Goal: Task Accomplishment & Management: Manage account settings

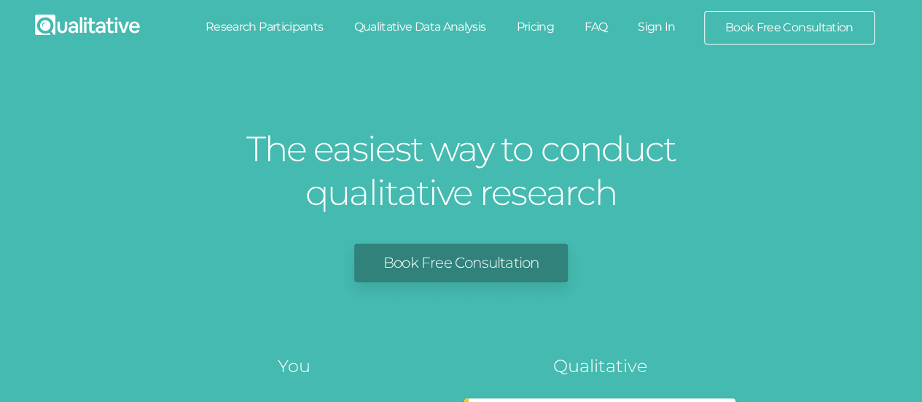
click at [660, 23] on link "Sign In" at bounding box center [657, 27] width 69 height 32
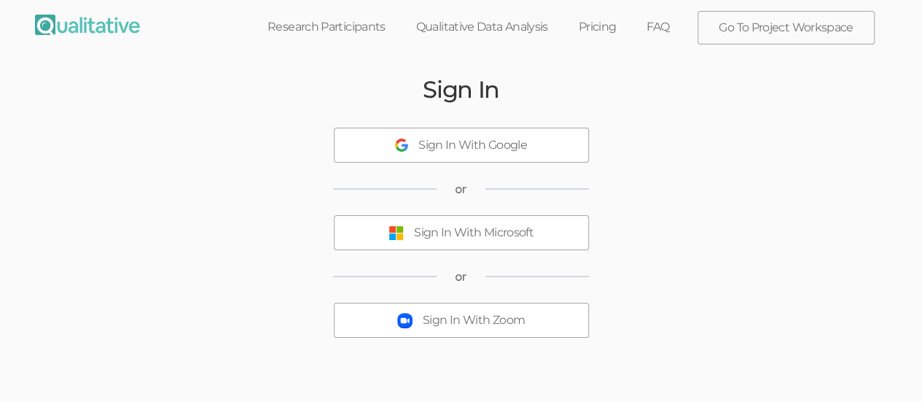
click at [437, 243] on button "Sign In With Microsoft" at bounding box center [461, 232] width 255 height 35
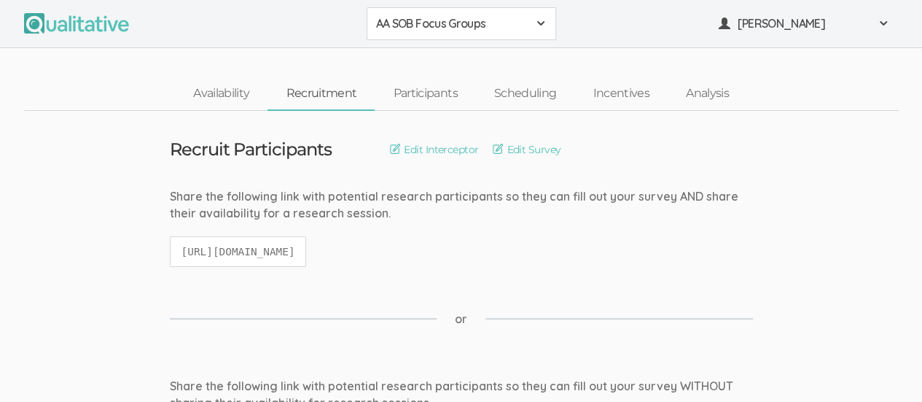
click at [541, 27] on span at bounding box center [541, 23] width 12 height 12
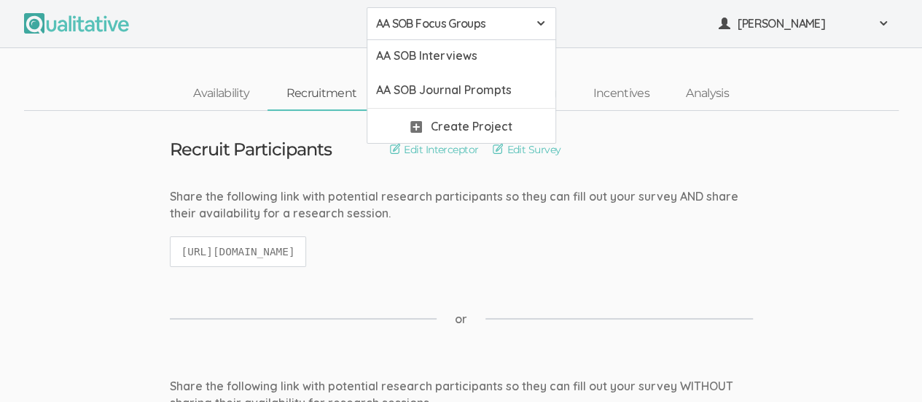
click at [847, 85] on nav "Availability Recruitment Participants Scheduling Incentives Analysis" at bounding box center [461, 94] width 875 height 34
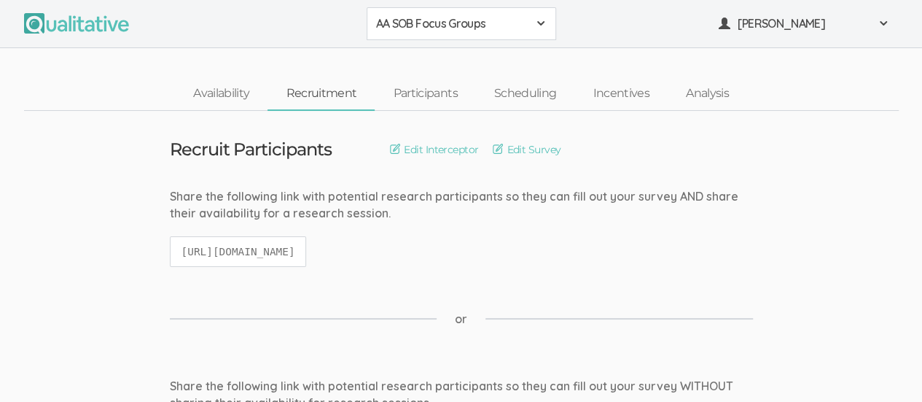
click at [535, 21] on span at bounding box center [541, 23] width 12 height 12
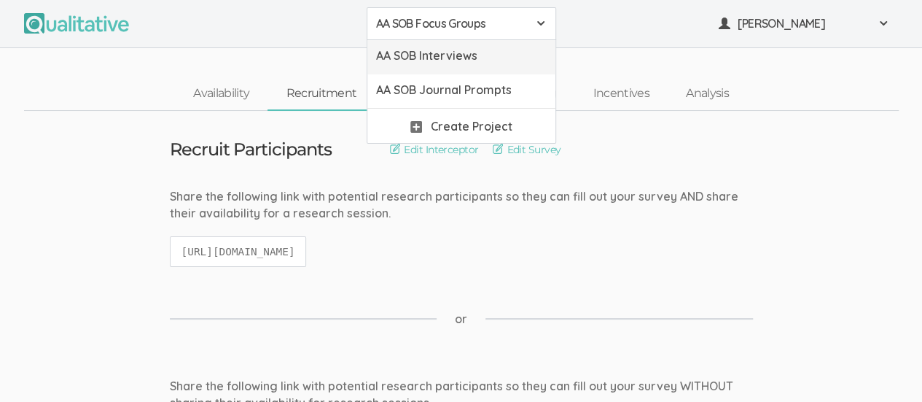
click at [471, 62] on span "AA SOB Interviews" at bounding box center [461, 55] width 171 height 17
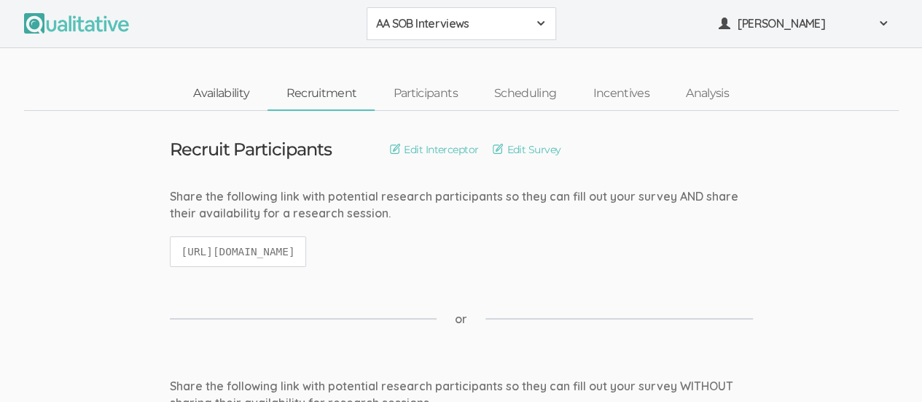
click at [214, 95] on link "Availability" at bounding box center [221, 93] width 93 height 31
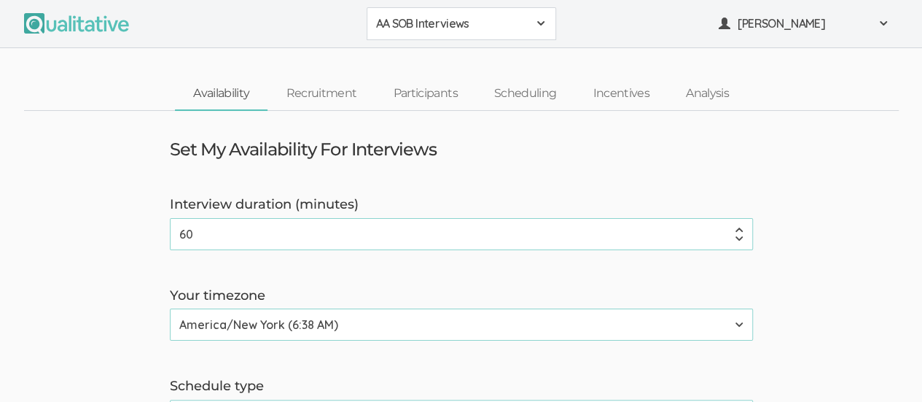
click at [214, 95] on link "Availability" at bounding box center [221, 93] width 93 height 31
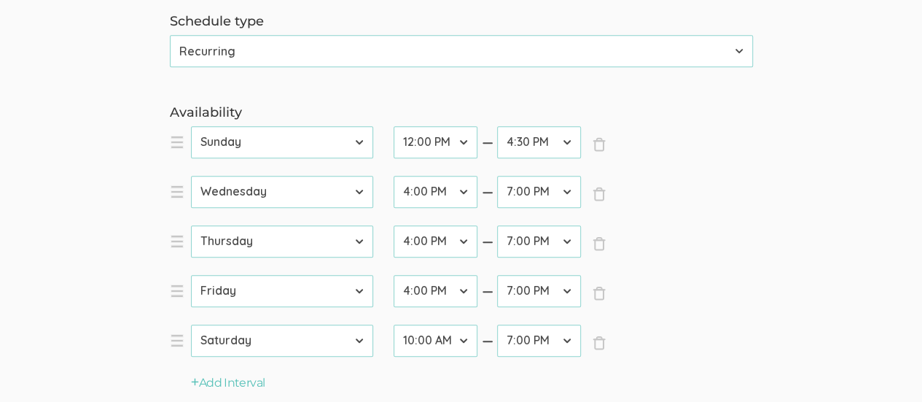
scroll to position [437, 0]
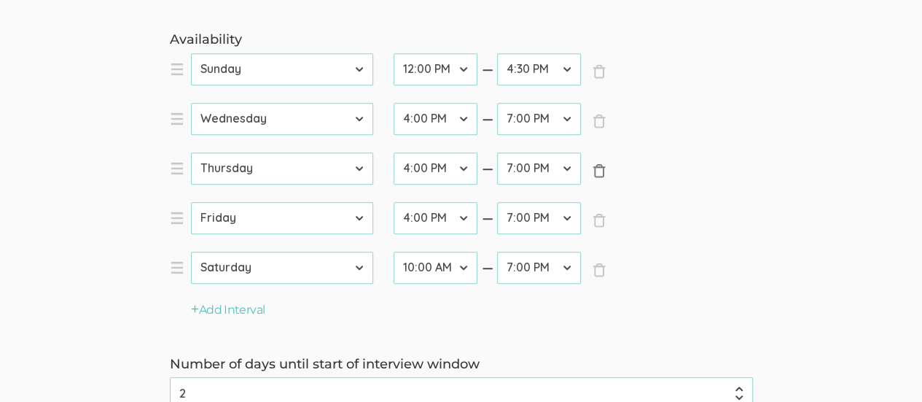
click at [598, 170] on span "×" at bounding box center [599, 170] width 15 height 15
select select "5"
select select "6"
select select "20"
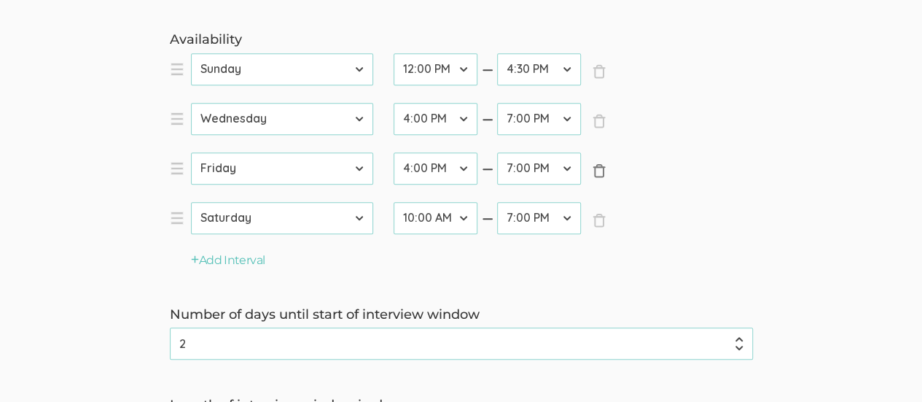
scroll to position [684, 0]
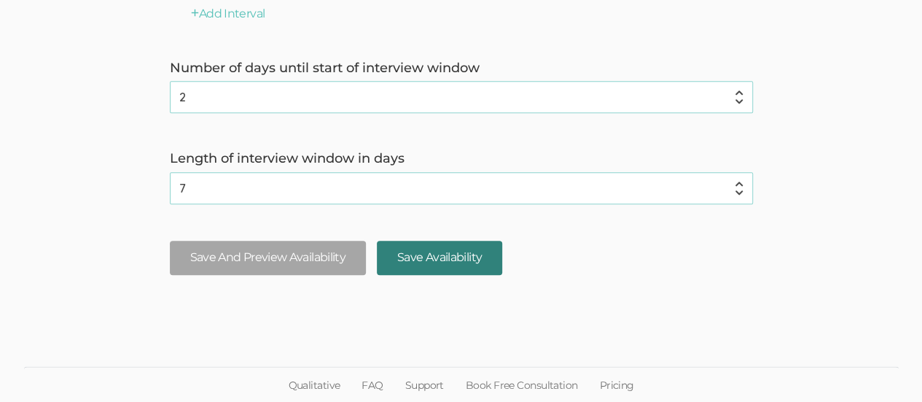
click at [457, 270] on input "Save Availability" at bounding box center [439, 258] width 125 height 34
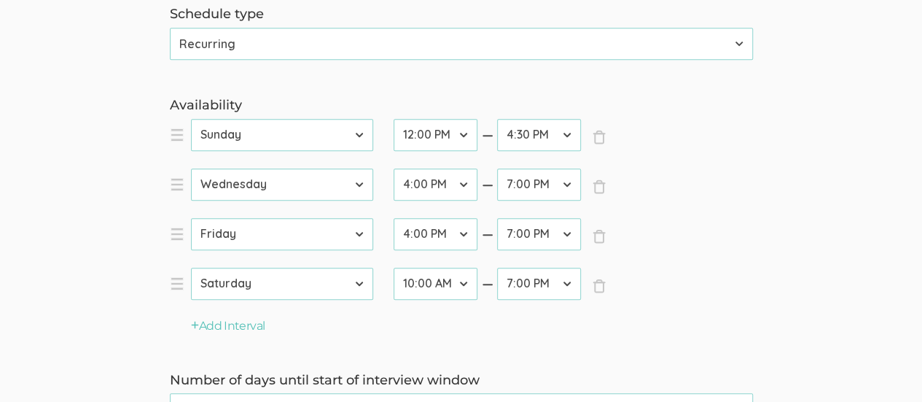
scroll to position [370, 0]
click at [567, 233] on select "12:00 AM 12:30 AM 1:00 AM 1:30 AM 2:00 AM 2:30 AM 3:00 AM 3:30 AM 4:00 AM 4:30 …" at bounding box center [539, 235] width 84 height 32
select select "36"
click at [497, 219] on select "12:00 AM 12:30 AM 1:00 AM 1:30 AM 2:00 AM 2:30 AM 3:00 AM 3:30 AM 4:00 AM 4:30 …" at bounding box center [539, 235] width 84 height 32
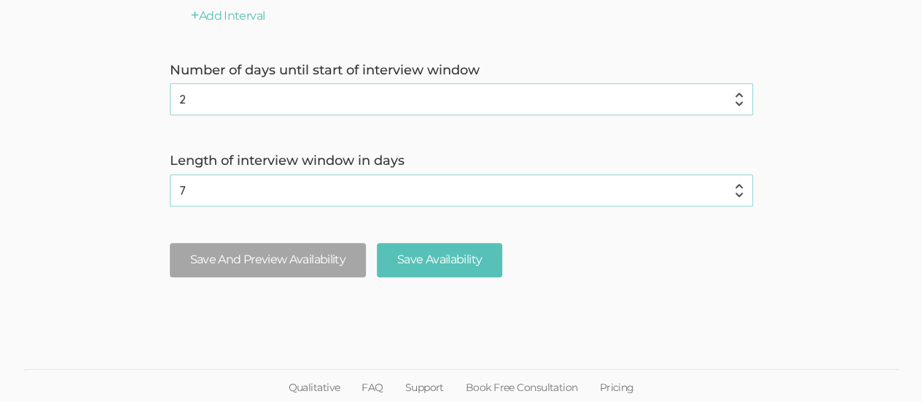
scroll to position [684, 0]
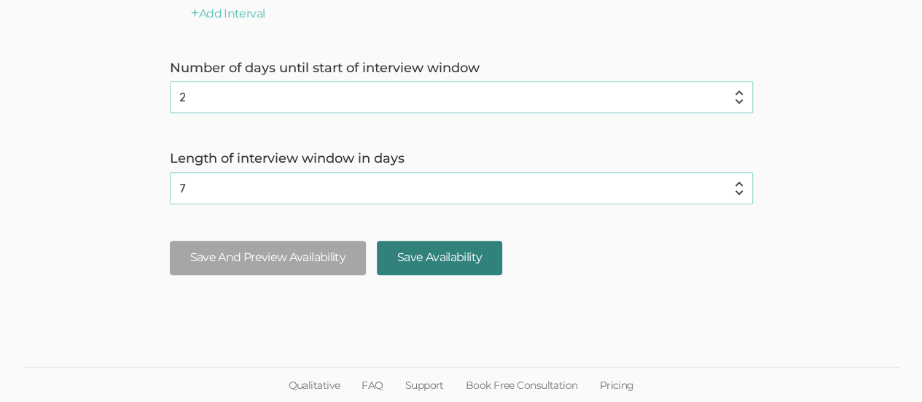
click at [452, 265] on input "Save Availability" at bounding box center [439, 258] width 125 height 34
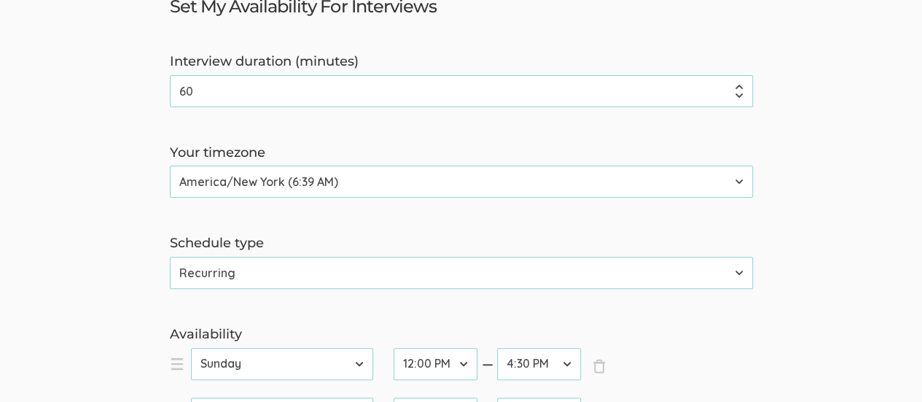
scroll to position [0, 0]
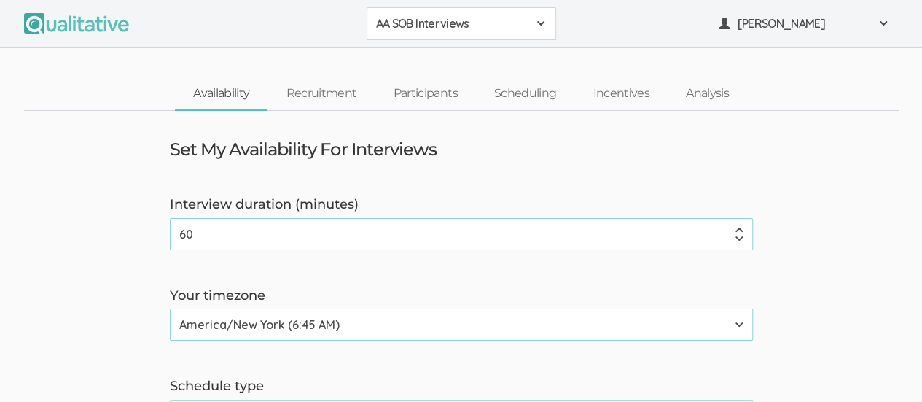
click at [537, 23] on span at bounding box center [541, 23] width 12 height 12
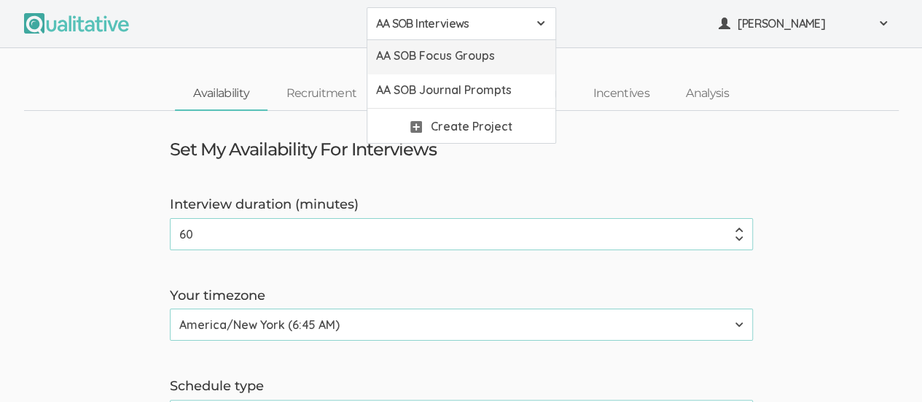
click at [490, 54] on span "AA SOB Focus Groups" at bounding box center [461, 55] width 171 height 17
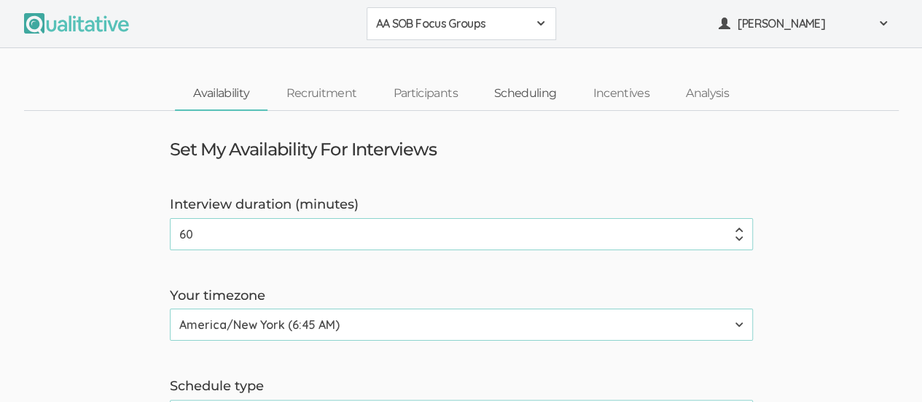
click at [526, 93] on link "Scheduling" at bounding box center [525, 93] width 99 height 31
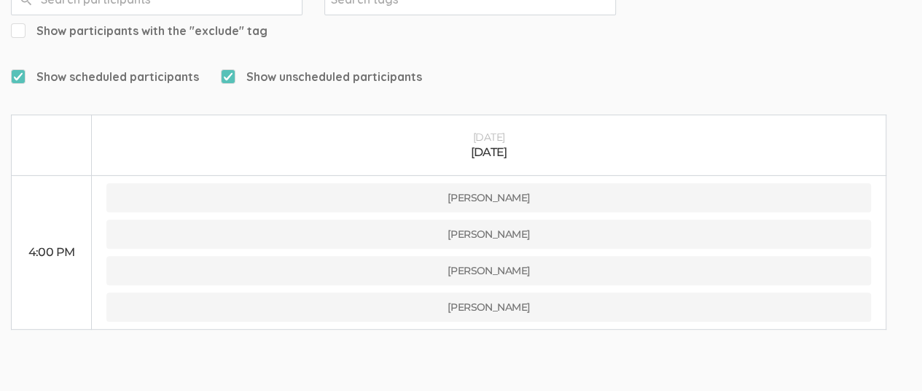
scroll to position [248, 0]
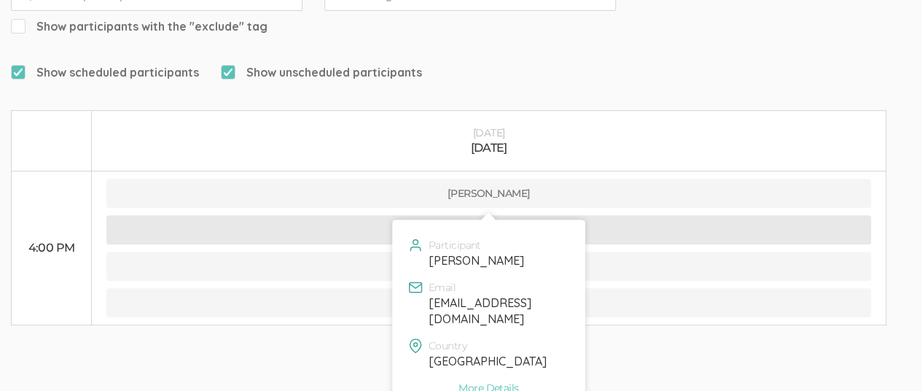
click at [401, 215] on button "Megan Woods" at bounding box center [488, 229] width 765 height 29
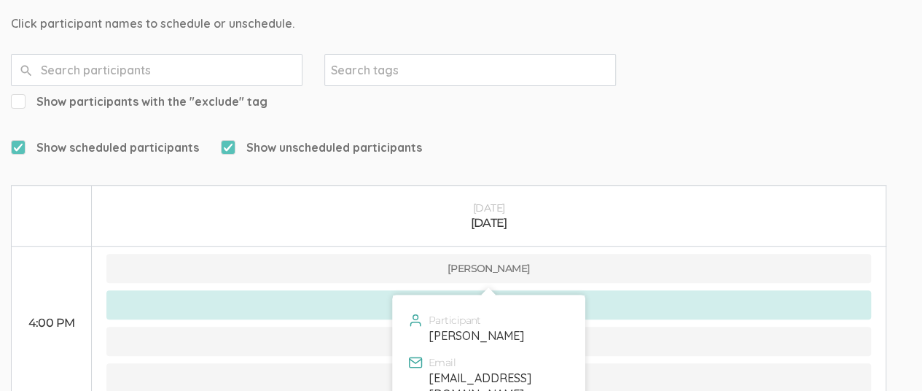
scroll to position [162, 0]
